Goal: Information Seeking & Learning: Learn about a topic

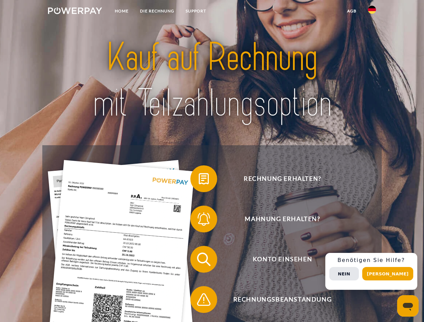
click at [75, 12] on img at bounding box center [75, 10] width 54 height 7
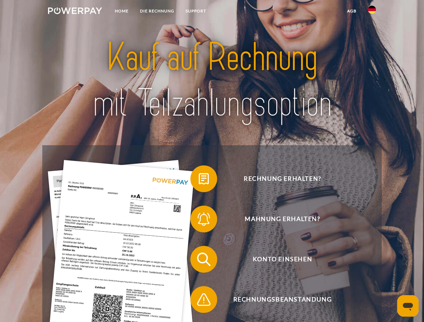
click at [372, 12] on img at bounding box center [372, 10] width 8 height 8
click at [351, 11] on link "agb" at bounding box center [351, 11] width 21 height 12
click at [199, 180] on span at bounding box center [194, 179] width 34 height 34
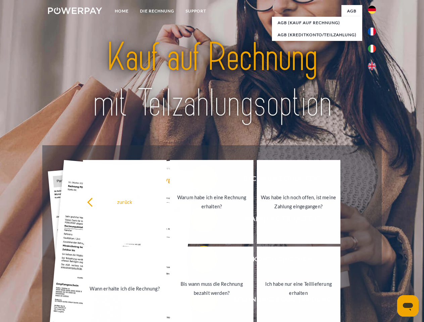
click at [199, 220] on div "Rechnung erhalten? Mahnung erhalten? Konto einsehen" at bounding box center [211, 279] width 339 height 268
click at [199, 261] on link "Bis wann muss die Rechnung bezahlt werden?" at bounding box center [212, 289] width 84 height 84
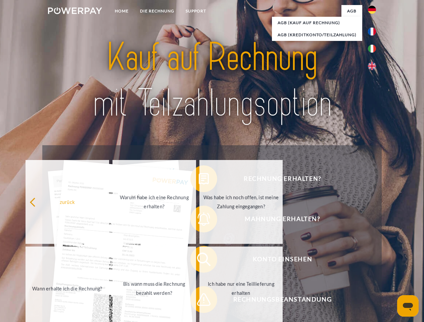
click at [199, 301] on span at bounding box center [194, 300] width 34 height 34
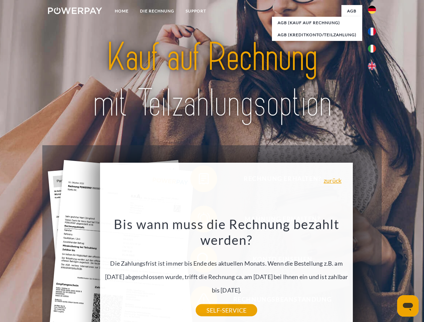
click at [373, 271] on div "Rechnung erhalten? Mahnung erhalten? Konto einsehen" at bounding box center [211, 279] width 339 height 268
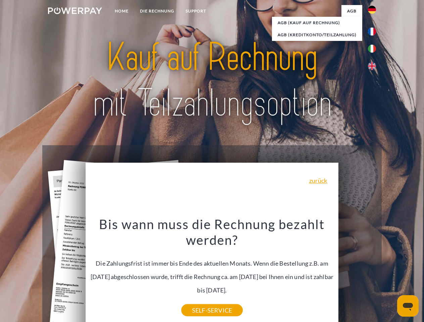
click at [357, 273] on span "Konto einsehen" at bounding box center [282, 259] width 164 height 27
click at [390, 274] on header "Home DIE RECHNUNG SUPPORT" at bounding box center [212, 231] width 424 height 463
